Goal: Use online tool/utility: Utilize a website feature to perform a specific function

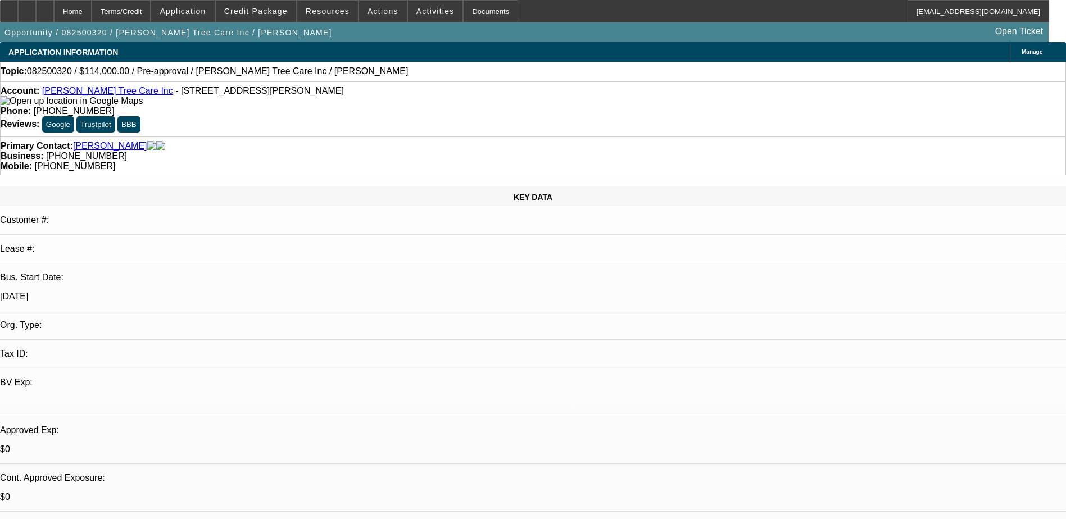
select select "0"
select select "2"
select select "0.1"
select select "4"
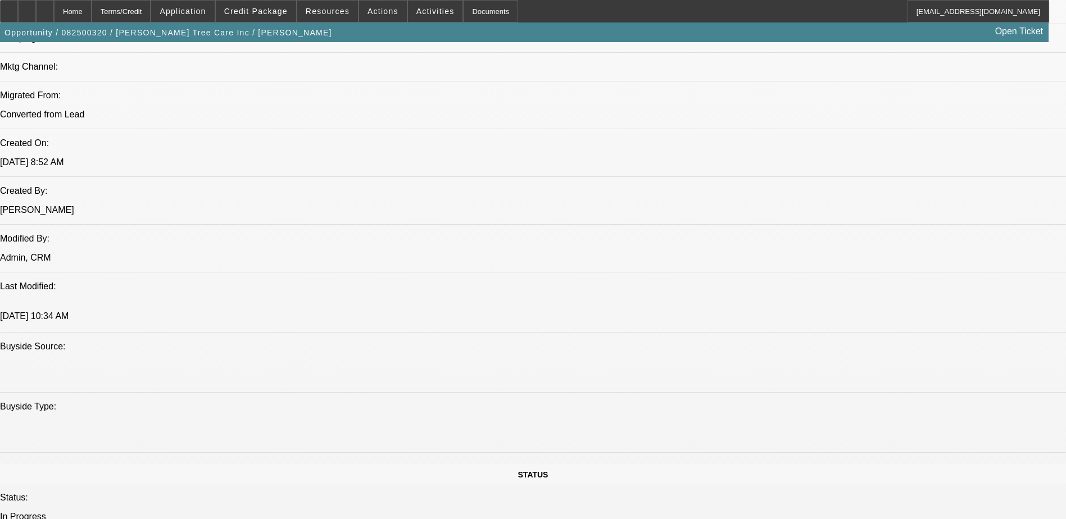
scroll to position [787, 0]
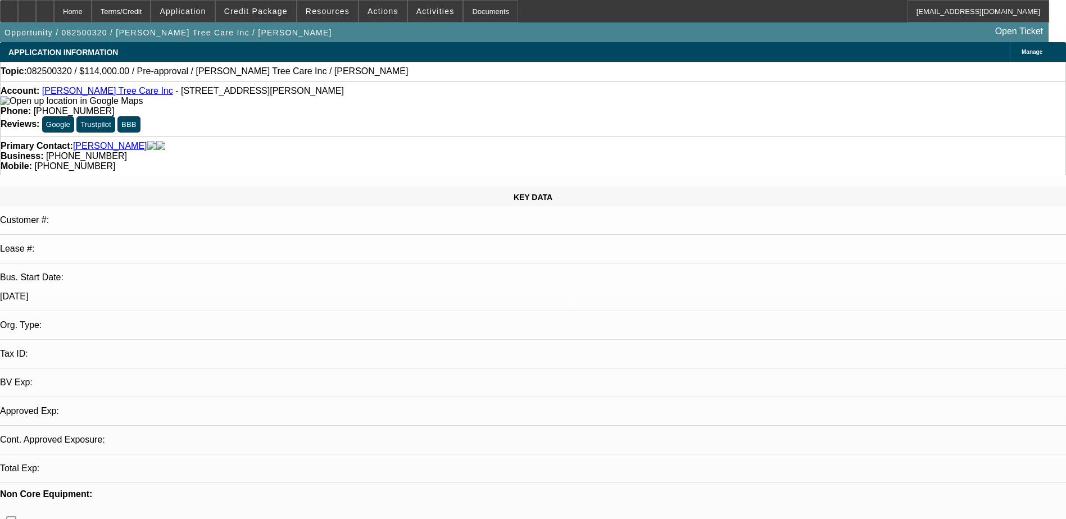
select select "0"
select select "2"
select select "0.1"
select select "1"
select select "2"
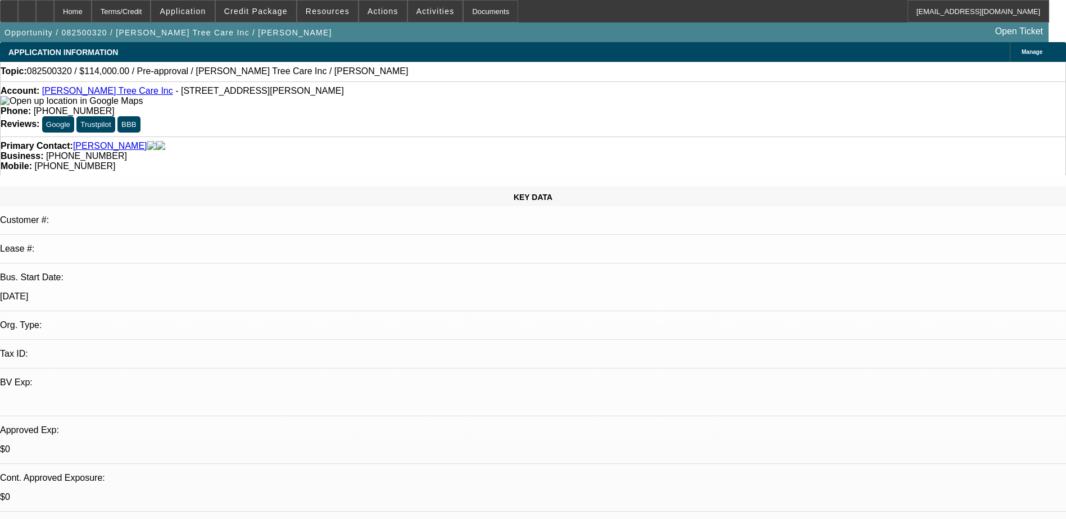
select select "4"
